Goal: Register for event/course

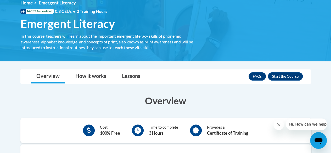
scroll to position [75, 0]
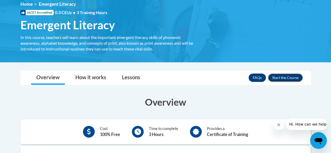
click at [293, 75] on button "Enroll" at bounding box center [285, 77] width 35 height 8
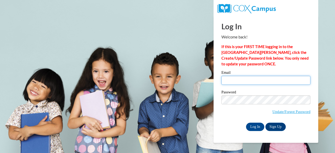
click at [300, 82] on input "Email" at bounding box center [265, 80] width 89 height 9
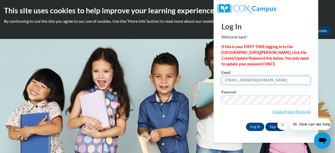
type input "ma.eddin@mbz.ens.sch.ae"
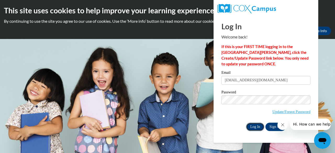
click at [255, 128] on input "Log In" at bounding box center [255, 127] width 18 height 8
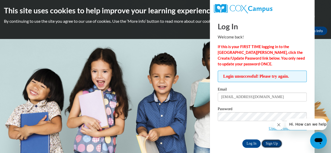
click at [275, 144] on link "Sign Up" at bounding box center [271, 143] width 20 height 8
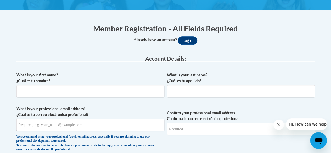
scroll to position [89, 0]
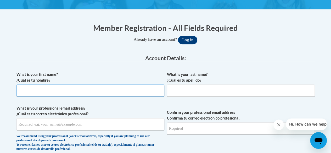
click at [45, 89] on input "What is your first name? ¿Cuál es tu nombre?" at bounding box center [90, 90] width 148 height 12
type input "Marwa"
click at [262, 96] on input "What is your last name? ¿Cuál es tu apellido?" at bounding box center [241, 90] width 148 height 12
type input "Nasser Eddin"
click at [50, 124] on input "What is your professional email address? ¿Cuál es tu correo electrónico profesi…" at bounding box center [90, 124] width 148 height 12
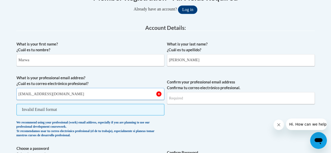
scroll to position [121, 0]
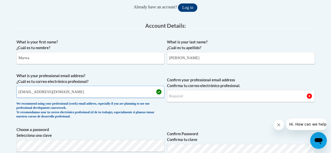
type input "[EMAIL_ADDRESS][DOMAIN_NAME]"
click at [203, 94] on input "Confirm your professional email address Confirma tu correo electrónico profesio…" at bounding box center [241, 96] width 148 height 12
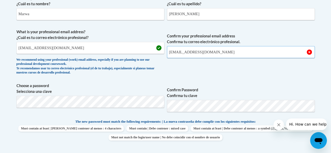
scroll to position [172, 0]
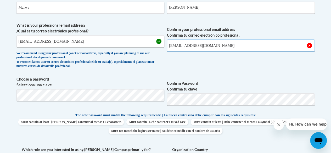
type input "[EMAIL_ADDRESS][DOMAIN_NAME]"
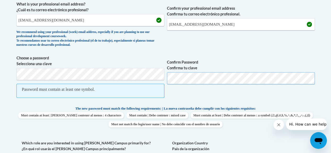
scroll to position [193, 0]
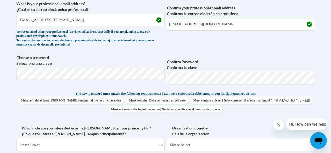
click at [238, 130] on label "Organization Country País de la organización" at bounding box center [241, 131] width 148 height 12
click at [238, 139] on select "Please Select United States | Estados Unidos Outside of the United States | Fue…" at bounding box center [241, 145] width 148 height 12
click at [105, 145] on select "Please Select College/University | Colegio/Universidad Community/Nonprofit Part…" at bounding box center [90, 145] width 148 height 12
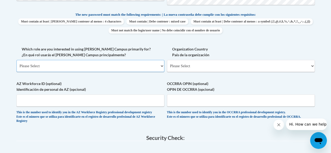
scroll to position [266, 0]
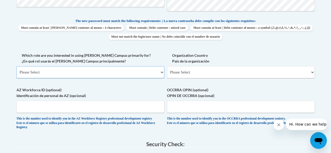
click at [16, 66] on select "Please Select College/University | Colegio/Universidad Community/Nonprofit Part…" at bounding box center [90, 72] width 148 height 12
click at [67, 69] on select "Please Select College/University | Colegio/Universidad Community/Nonprofit Part…" at bounding box center [90, 72] width 148 height 12
click at [16, 66] on select "Please Select College/University | Colegio/Universidad Community/Nonprofit Part…" at bounding box center [90, 72] width 148 height 12
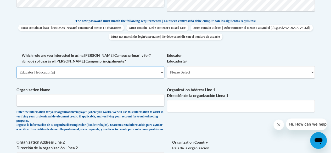
click at [72, 72] on select "Please Select College/University | Colegio/Universidad Community/Nonprofit Part…" at bounding box center [90, 72] width 148 height 12
select select "49058d88-fc43-4af8-93ac-fa8ced758464"
click at [16, 66] on select "Please Select College/University | Colegio/Universidad Community/Nonprofit Part…" at bounding box center [90, 72] width 148 height 12
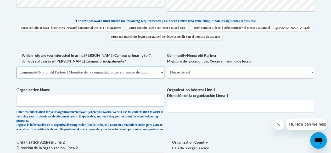
click at [31, 73] on select "Please Select College/University | Colegio/Universidad Community/Nonprofit Part…" at bounding box center [90, 72] width 148 height 12
click at [16, 66] on select "Please Select College/University | Colegio/Universidad Community/Nonprofit Part…" at bounding box center [90, 72] width 148 height 12
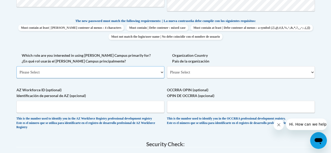
click at [28, 72] on select "Please Select College/University | Colegio/Universidad Community/Nonprofit Part…" at bounding box center [90, 72] width 148 height 12
select select "fbf2d438-af2f-41f8-98f1-81c410e29de3"
click at [16, 66] on select "Please Select College/University | Colegio/Universidad Community/Nonprofit Part…" at bounding box center [90, 72] width 148 height 12
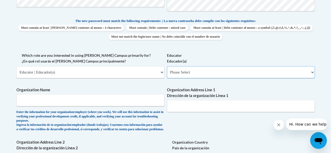
click at [190, 73] on select "Please Select Early Learning/Daycare Teacher/Family Home Care Provider | Maestr…" at bounding box center [241, 72] width 148 height 12
click at [167, 66] on select "Please Select Early Learning/Daycare Teacher/Family Home Care Provider | Maestr…" at bounding box center [241, 72] width 148 height 12
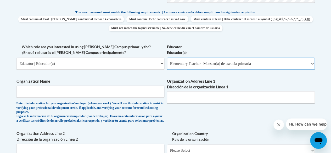
scroll to position [277, 0]
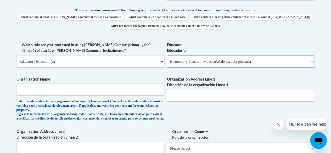
click at [313, 61] on select "Please Select Early Learning/Daycare Teacher/Family Home Care Provider | Maestr…" at bounding box center [241, 61] width 148 height 12
select select "67563ca1-16dc-4830-a7b3-94a34bed3689"
click at [167, 55] on select "Please Select Early Learning/Daycare Teacher/Family Home Care Provider | Maestr…" at bounding box center [241, 61] width 148 height 12
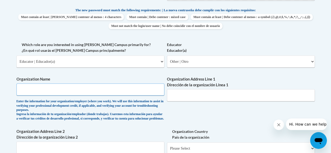
click at [108, 89] on input "Organization Name" at bounding box center [90, 89] width 148 height 12
type input "Emirates National School"
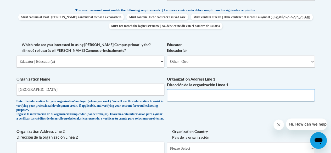
click at [216, 96] on input "Organization Address Line 1 Dirección de la organización Línea 1" at bounding box center [241, 95] width 148 height 12
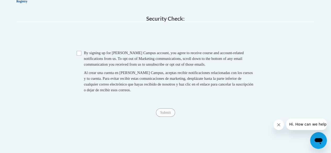
scroll to position [480, 0]
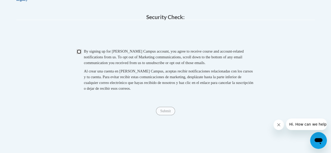
click at [80, 54] on input "Checkbox" at bounding box center [79, 51] width 5 height 5
checkbox input "true"
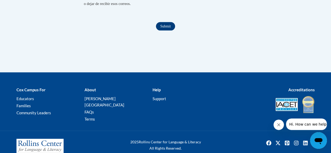
click at [160, 31] on input "Submit" at bounding box center [165, 26] width 19 height 8
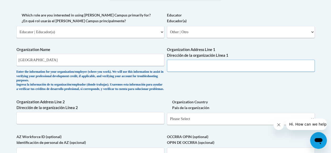
scroll to position [305, 0]
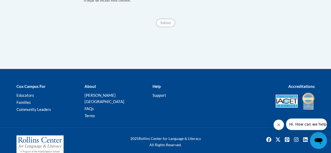
type input "UAE-AbuDhabi-MBZ"
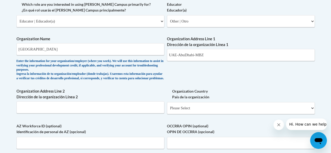
scroll to position [317, 0]
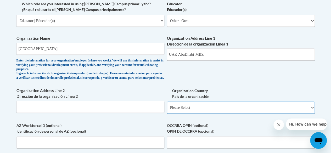
click at [210, 112] on select "Please Select United States | Estados Unidos Outside of the United States | Fue…" at bounding box center [241, 107] width 148 height 12
click at [167, 105] on select "Please Select United States | Estados Unidos Outside of the United States | Fue…" at bounding box center [241, 107] width 148 height 12
click at [261, 111] on select "Please Select United States | Estados Unidos Outside of the United States | Fue…" at bounding box center [241, 107] width 148 height 12
select select "2ba6c5f2-6ab4-47b5-9408-0a73ae60d186"
click at [167, 105] on select "Please Select United States | Estados Unidos Outside of the United States | Fue…" at bounding box center [241, 107] width 148 height 12
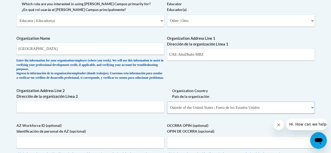
select select
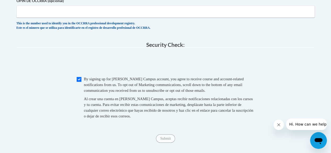
scroll to position [498, 0]
click at [79, 82] on input "Checkbox" at bounding box center [79, 79] width 5 height 5
click at [81, 82] on input "Checkbox" at bounding box center [79, 79] width 5 height 5
checkbox input "true"
click at [163, 143] on input "Submit" at bounding box center [165, 139] width 19 height 8
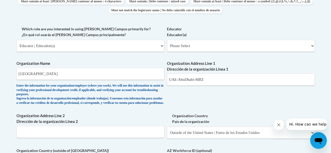
scroll to position [292, 0]
click at [308, 45] on select "Please Select Early Learning/Daycare Teacher/Family Home Care Provider | Maestr…" at bounding box center [241, 46] width 148 height 12
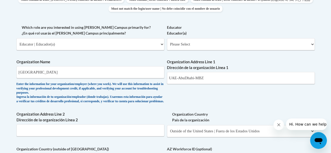
scroll to position [291, 0]
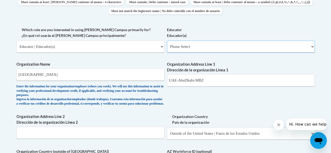
click at [303, 48] on select "Please Select Early Learning/Daycare Teacher/Family Home Care Provider | Maestr…" at bounding box center [241, 47] width 148 height 12
select select "5e2af403-4f2c-4e49-a02f-103e55d7b75b"
click at [167, 41] on select "Please Select Early Learning/Daycare Teacher/Family Home Care Provider | Maestr…" at bounding box center [241, 47] width 148 height 12
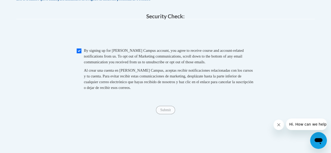
scroll to position [525, 0]
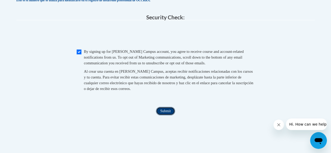
click at [163, 115] on input "Submit" at bounding box center [165, 111] width 19 height 8
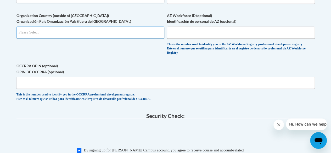
scroll to position [427, 0]
click at [158, 39] on input "Search" at bounding box center [90, 33] width 148 height 12
type input "AE"
select select
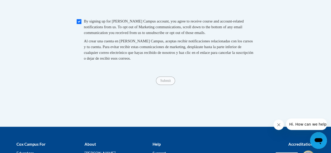
scroll to position [556, 0]
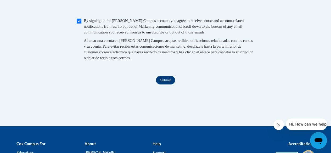
click at [164, 84] on input "Submit" at bounding box center [165, 80] width 19 height 8
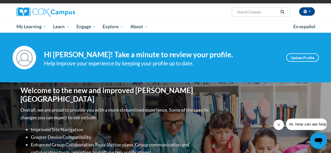
scroll to position [36, 0]
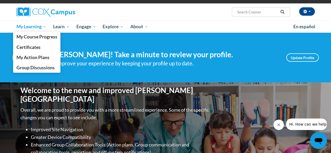
click at [46, 27] on span "My Learning" at bounding box center [31, 27] width 30 height 6
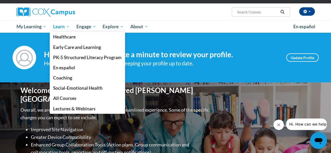
click at [67, 26] on span "Learn" at bounding box center [61, 27] width 16 height 6
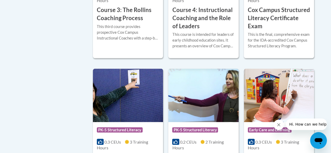
scroll to position [537, 0]
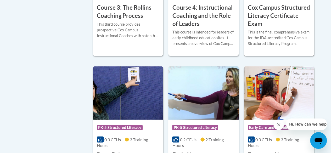
click at [291, 15] on h3 "Cox Campus Structured Literacy Certificate Exam" at bounding box center [279, 16] width 62 height 24
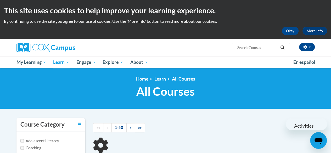
scroll to position [163, 0]
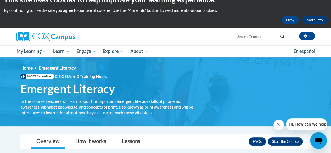
scroll to position [10, 0]
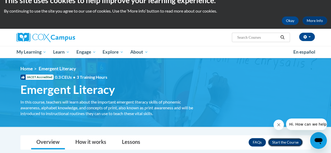
click at [284, 142] on button "Enroll" at bounding box center [285, 142] width 35 height 8
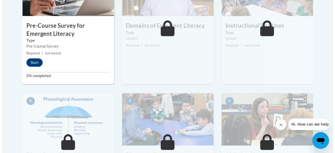
scroll to position [220, 0]
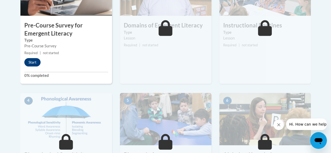
click at [32, 63] on button "Start" at bounding box center [32, 62] width 16 height 8
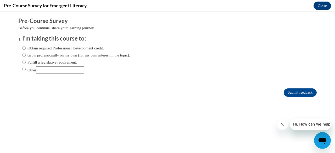
scroll to position [0, 0]
